Goal: Information Seeking & Learning: Understand process/instructions

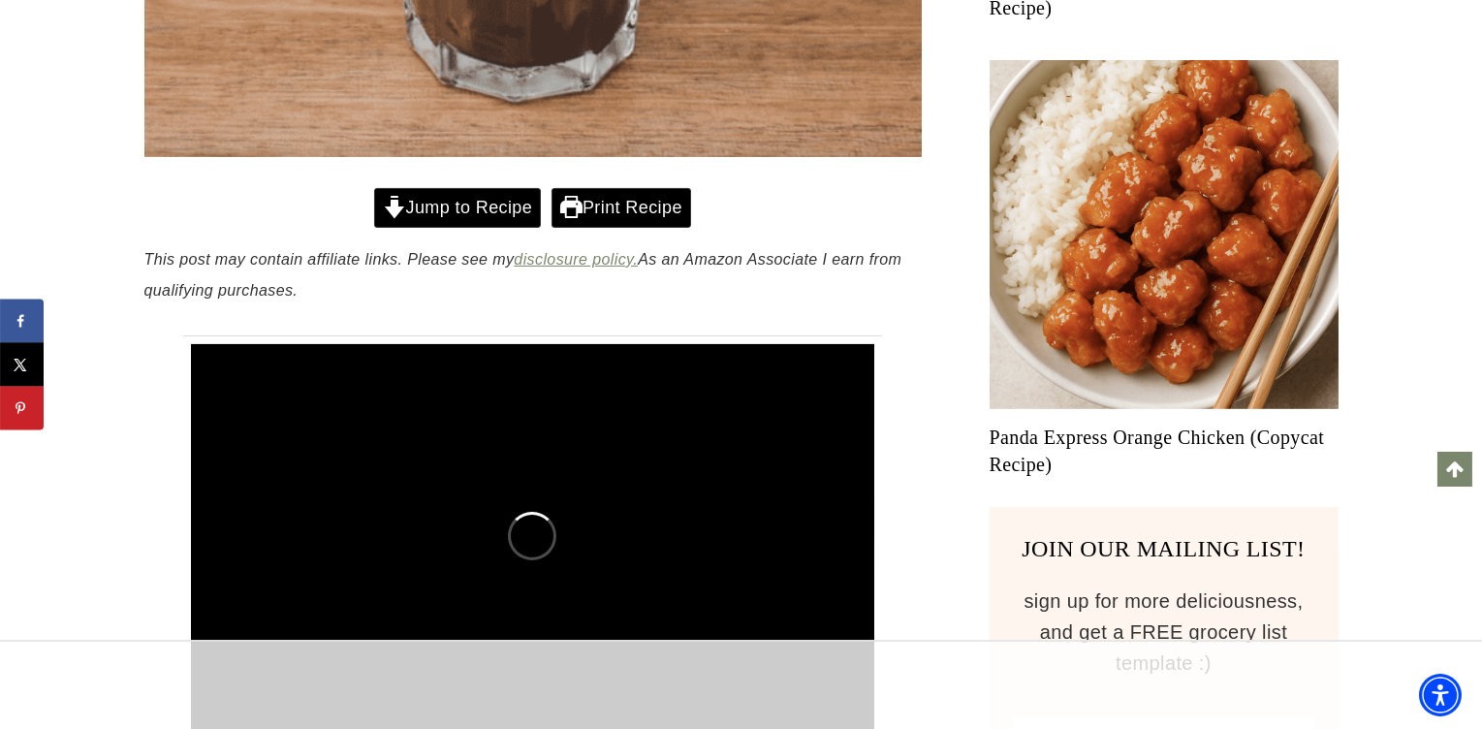
scroll to position [1101, 0]
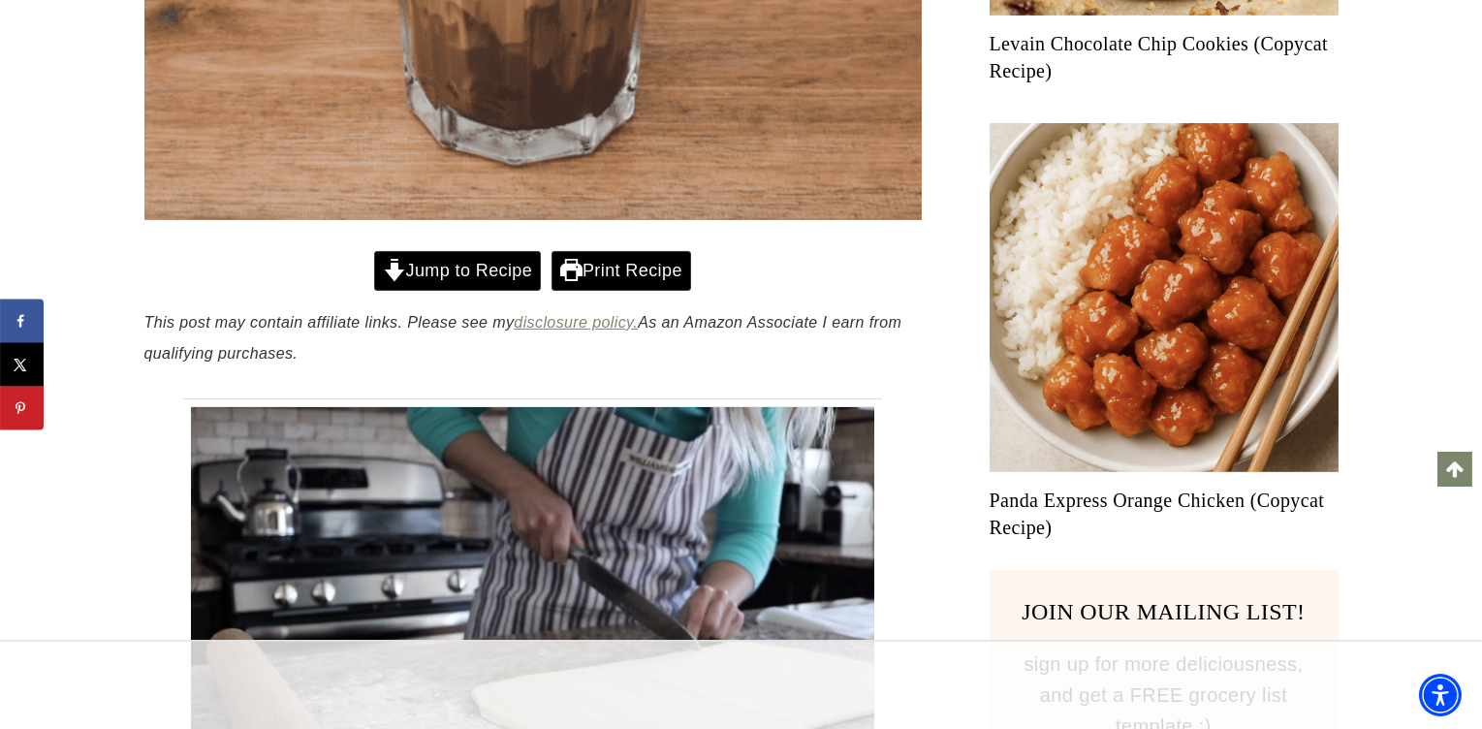
click at [405, 272] on link "Jump to Recipe" at bounding box center [457, 271] width 167 height 40
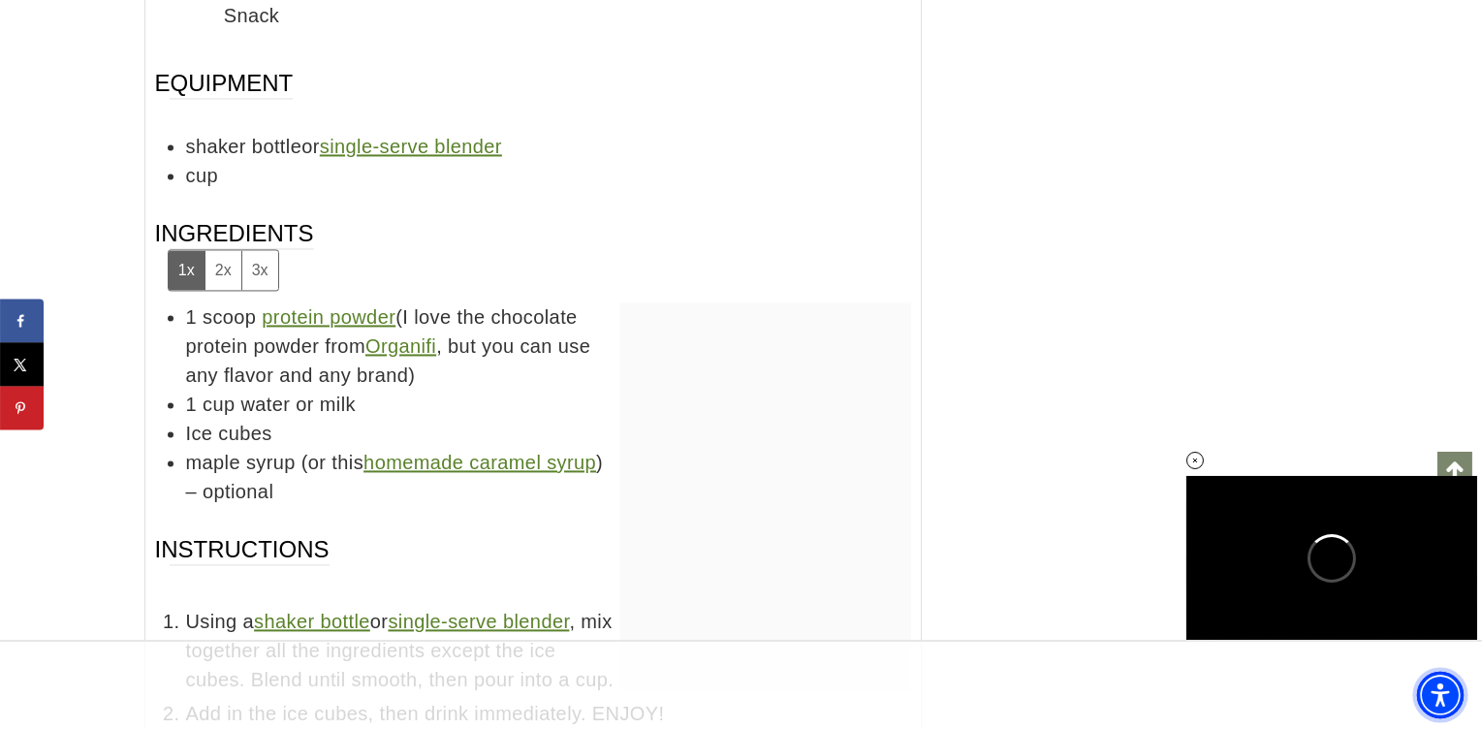
click at [1454, 711] on img "Accessibility Menu" at bounding box center [1440, 695] width 47 height 47
